Goal: Information Seeking & Learning: Learn about a topic

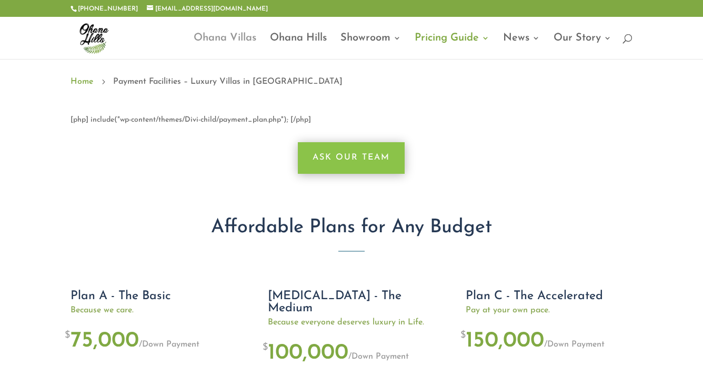
click at [235, 39] on link "Ohana Villas" at bounding box center [225, 46] width 63 height 25
click at [285, 41] on link "Ohana Hills" at bounding box center [298, 46] width 57 height 25
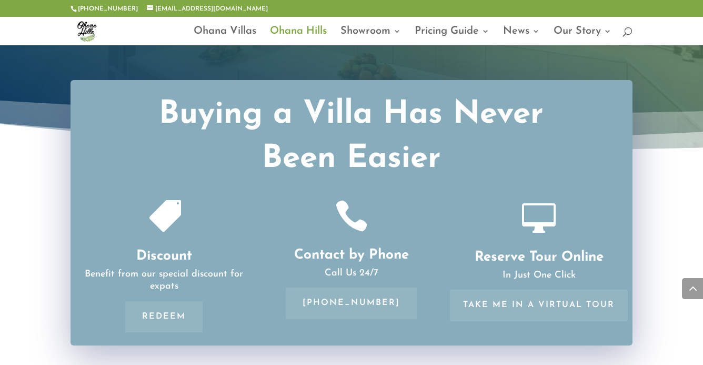
scroll to position [1898, 0]
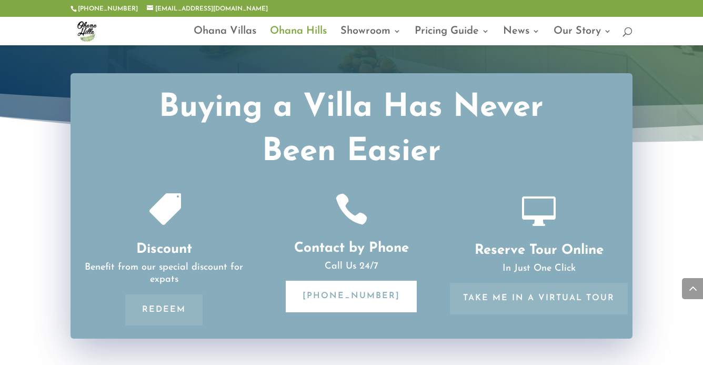
click at [351, 281] on link "[PHONE_NUMBER]" at bounding box center [351, 296] width 131 height 31
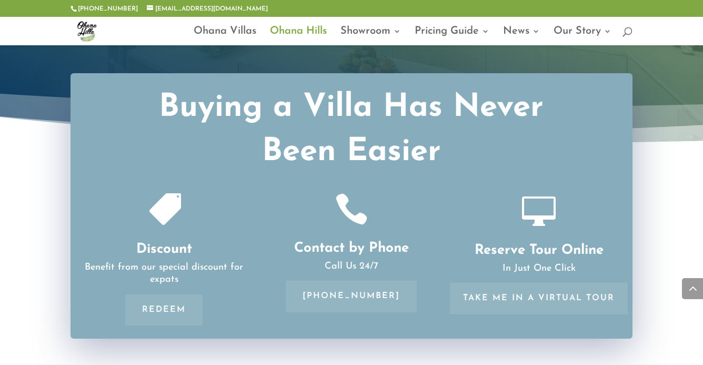
drag, startPoint x: 315, startPoint y: 274, endPoint x: 274, endPoint y: 9, distance: 267.5
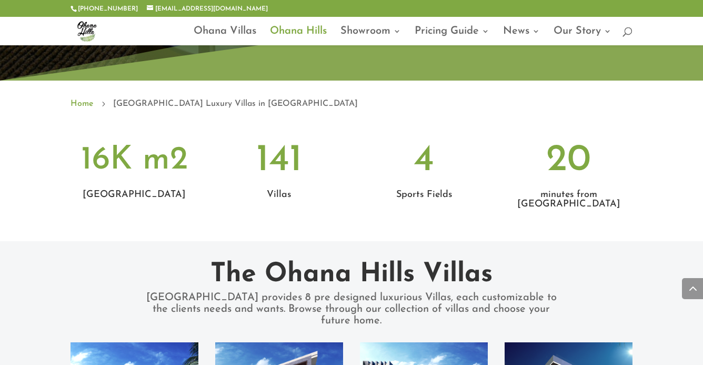
scroll to position [504, 0]
click at [233, 22] on div at bounding box center [352, 31] width 563 height 28
click at [234, 25] on div at bounding box center [352, 31] width 563 height 28
click at [238, 35] on link "Ohana Villas" at bounding box center [225, 36] width 63 height 18
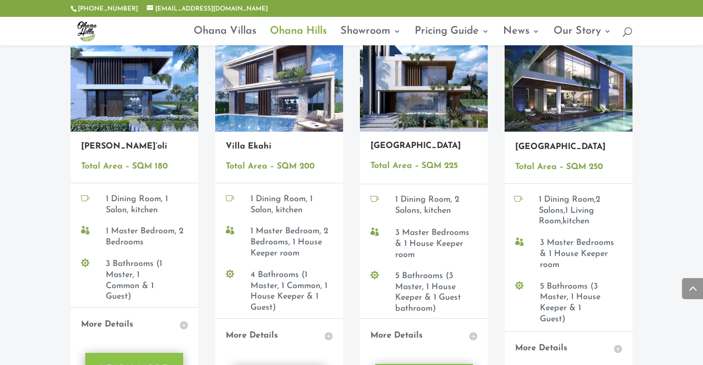
scroll to position [846, 0]
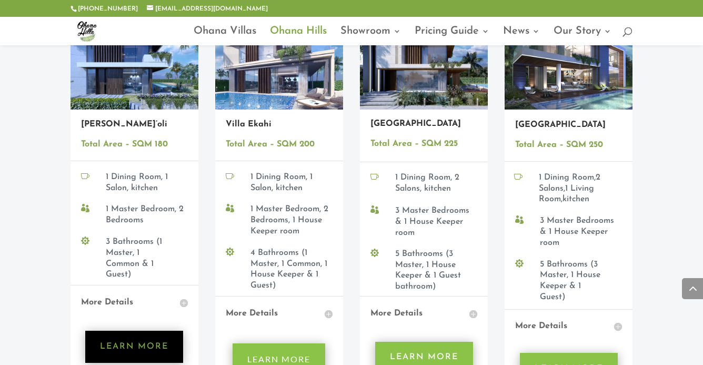
click at [153, 331] on link "Learn More" at bounding box center [134, 347] width 98 height 32
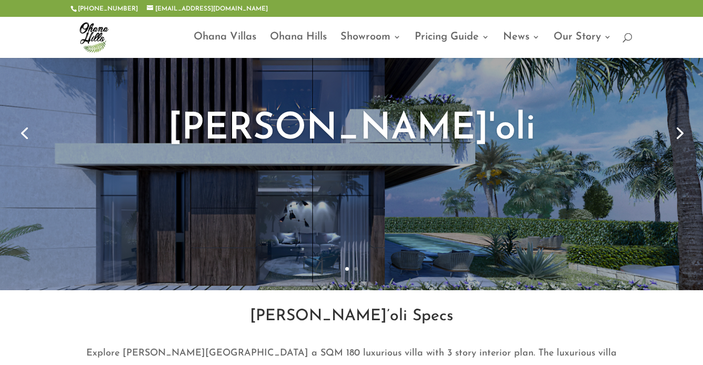
scroll to position [75, 0]
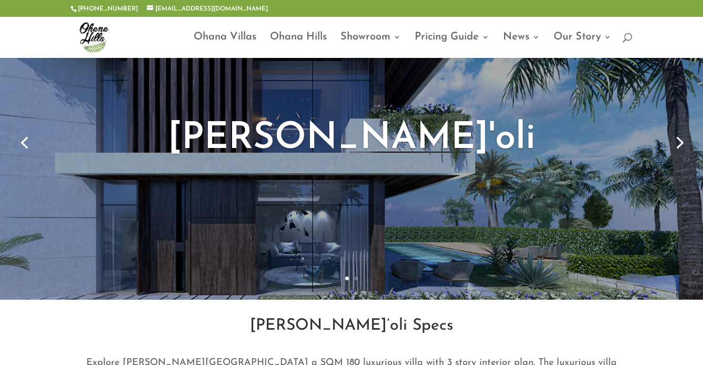
click at [677, 146] on link "Next" at bounding box center [678, 141] width 25 height 25
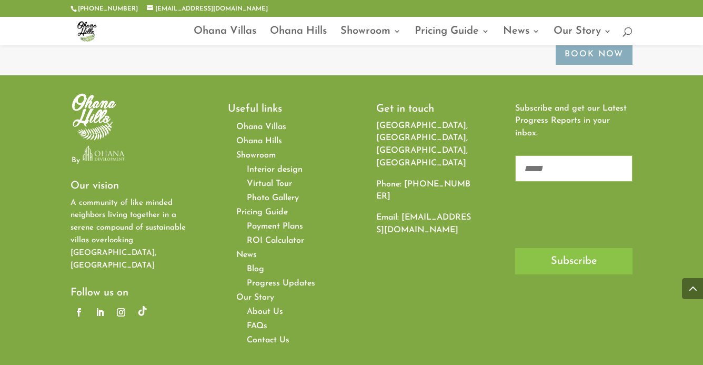
scroll to position [2584, 0]
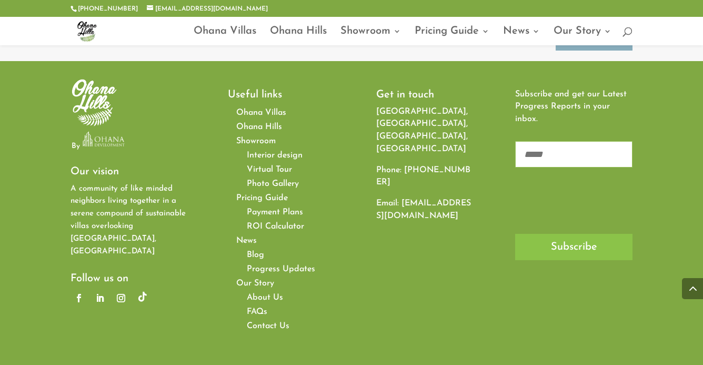
click at [277, 208] on span "Payment Plans" at bounding box center [275, 212] width 56 height 8
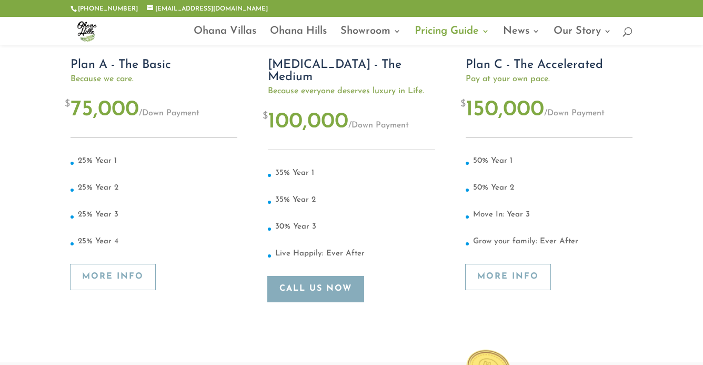
scroll to position [219, 0]
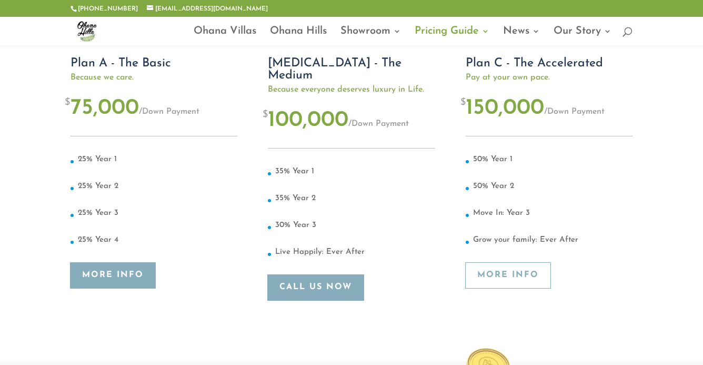
click at [136, 269] on link "More Info" at bounding box center [113, 276] width 85 height 26
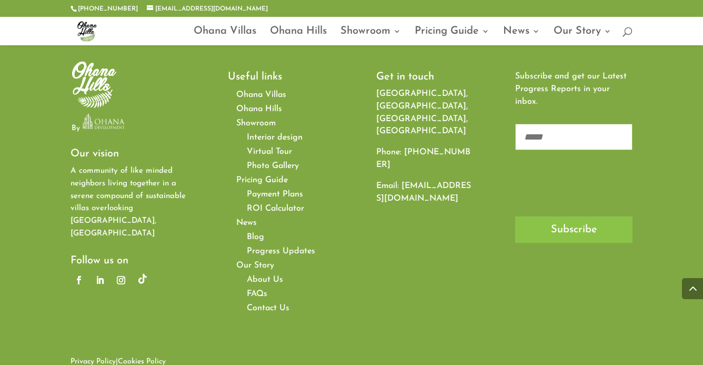
scroll to position [4329, 0]
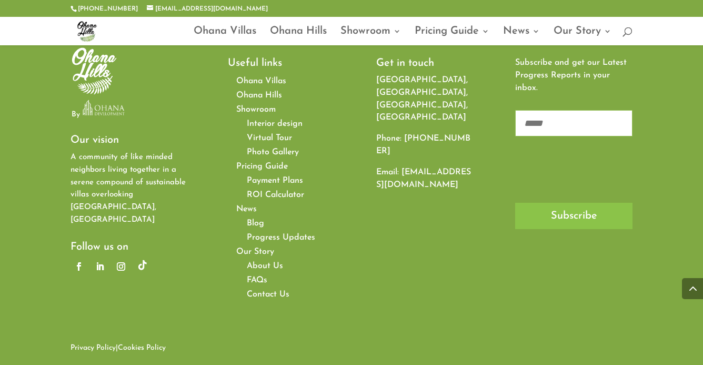
click at [271, 193] on span "ROI Calculator" at bounding box center [275, 195] width 57 height 8
click at [273, 179] on span "Payment Plans" at bounding box center [275, 180] width 56 height 8
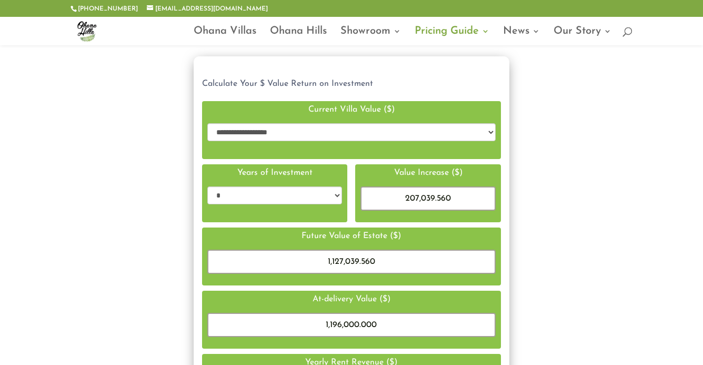
scroll to position [106, 0]
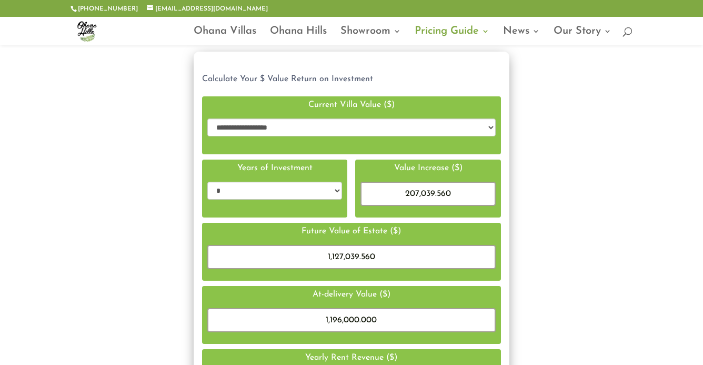
click at [403, 130] on select "**********" at bounding box center [351, 127] width 288 height 18
select select "**********"
click at [207, 118] on select "**********" at bounding box center [351, 127] width 288 height 18
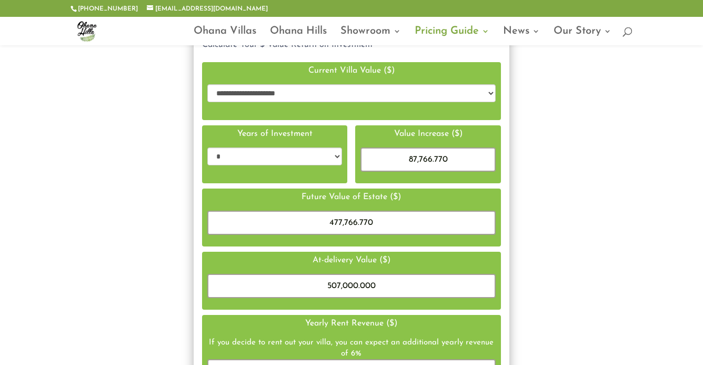
scroll to position [69, 0]
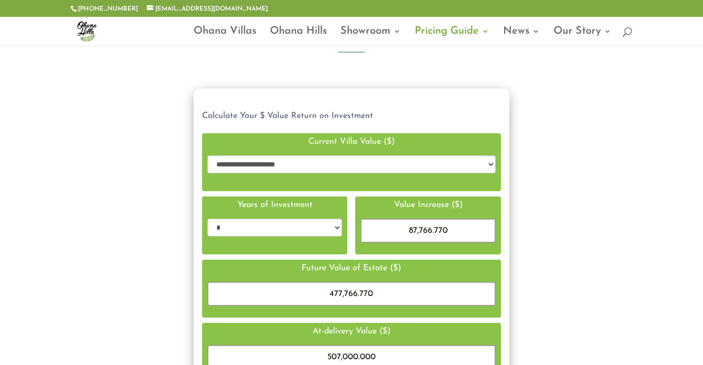
click at [327, 224] on select "* * * *" at bounding box center [274, 227] width 135 height 18
select select "********"
click at [207, 218] on select "* * * *" at bounding box center [274, 227] width 135 height 18
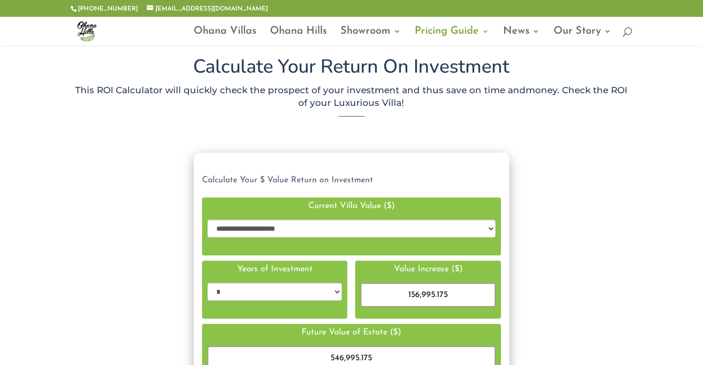
scroll to position [0, 0]
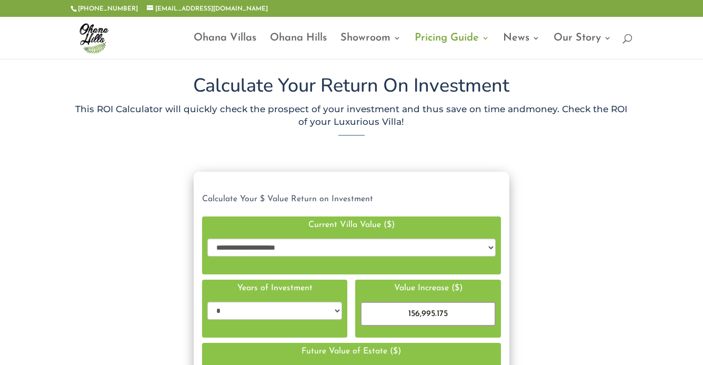
click at [322, 245] on select "**********" at bounding box center [351, 247] width 288 height 18
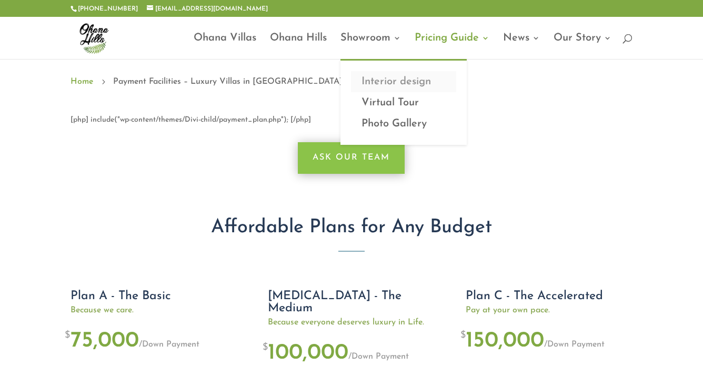
click at [397, 77] on link "Interior design" at bounding box center [403, 81] width 105 height 21
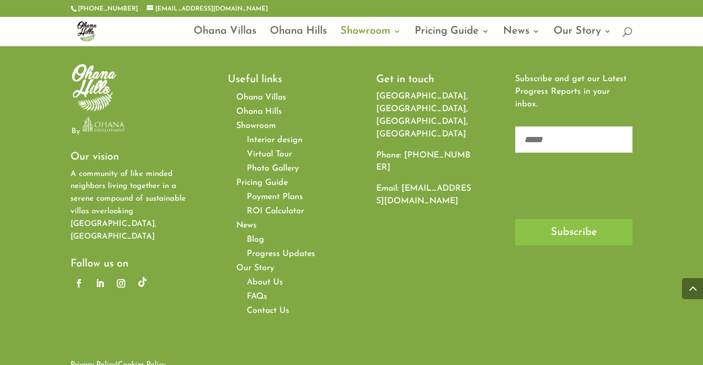
scroll to position [1539, 0]
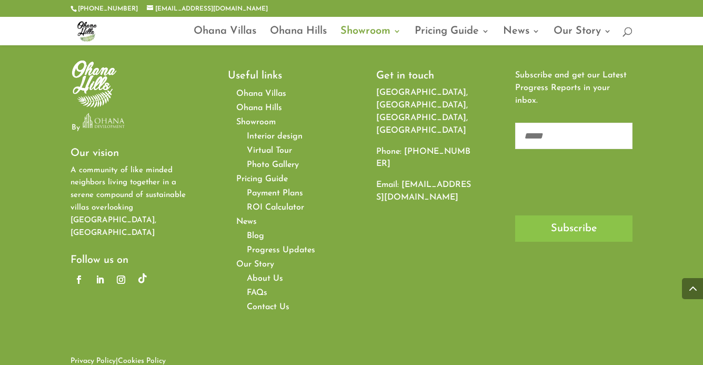
click at [277, 303] on span "Contact Us" at bounding box center [268, 307] width 43 height 8
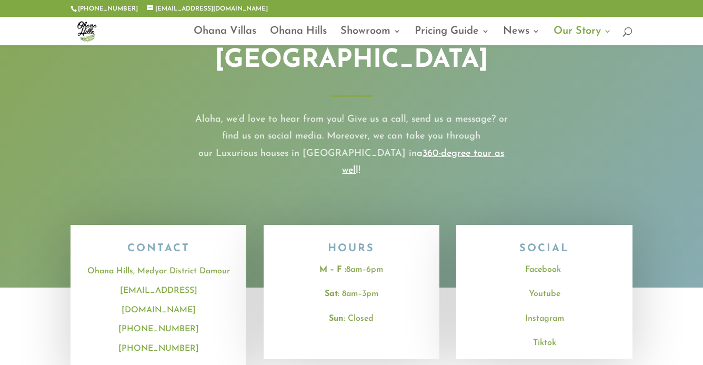
scroll to position [116, 0]
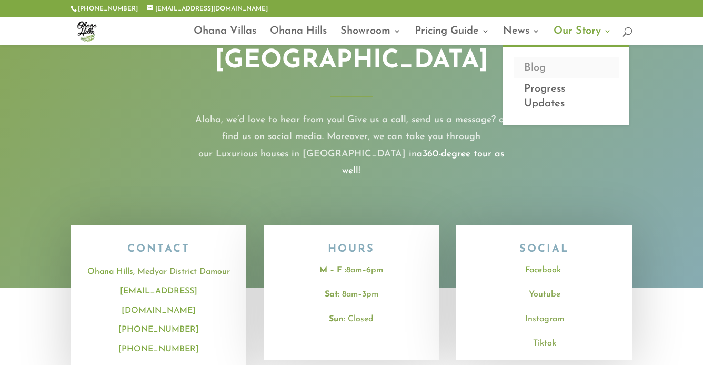
click at [535, 67] on link "Blog" at bounding box center [566, 67] width 105 height 21
